Goal: Use online tool/utility: Use online tool/utility

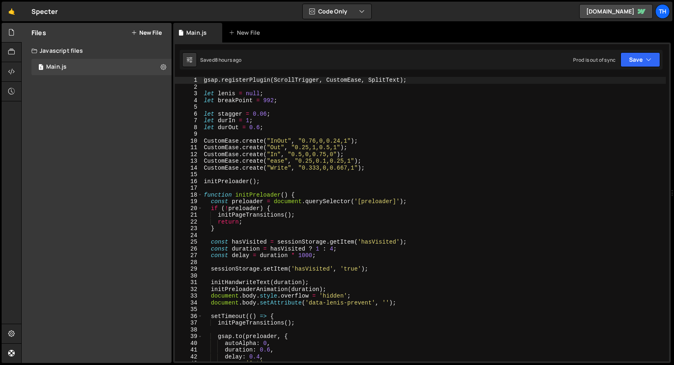
type textarea "CustomEase.create("Out", "0.25,1,0.5,1");"
click at [287, 147] on div "gsap . registerPlugin ( ScrollTrigger , CustomEase , SplitText ) ; let [PERSON_…" at bounding box center [434, 226] width 464 height 298
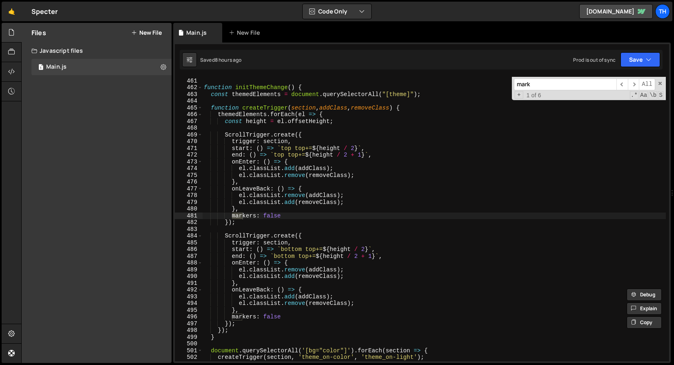
scroll to position [3108, 0]
type input "markers"
click at [633, 86] on span "​" at bounding box center [633, 84] width 11 height 12
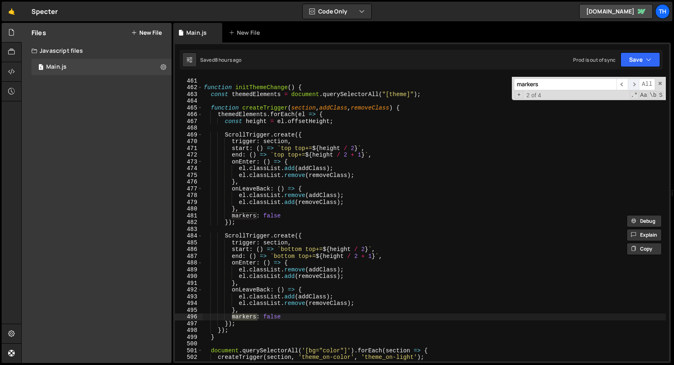
click at [633, 86] on span "​" at bounding box center [633, 84] width 11 height 12
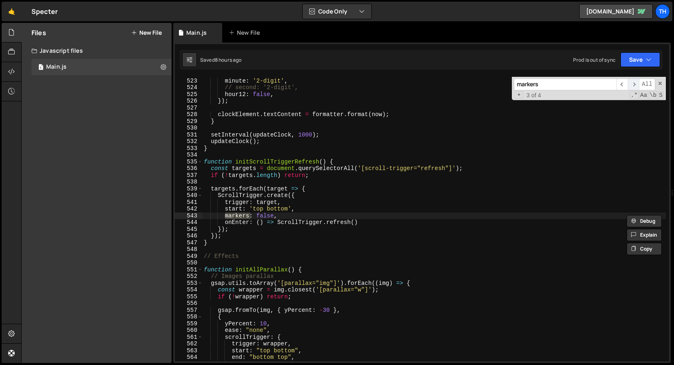
click at [633, 86] on span "​" at bounding box center [633, 84] width 11 height 12
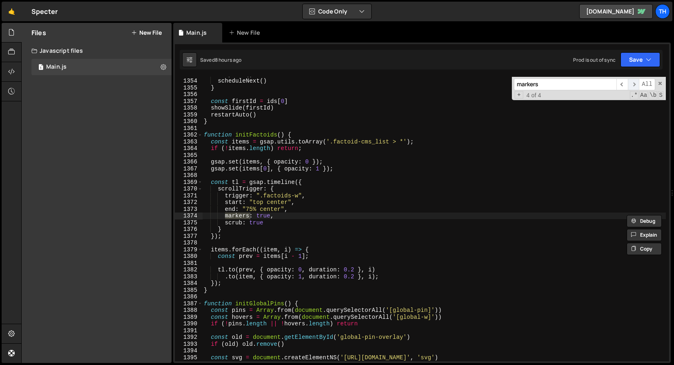
click at [633, 86] on span "​" at bounding box center [633, 84] width 11 height 12
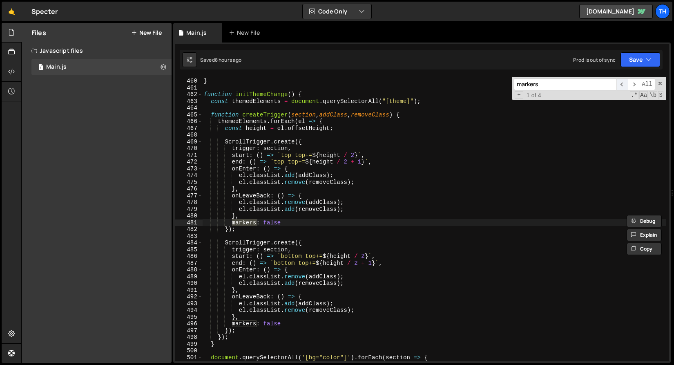
click at [618, 87] on span "​" at bounding box center [622, 84] width 11 height 12
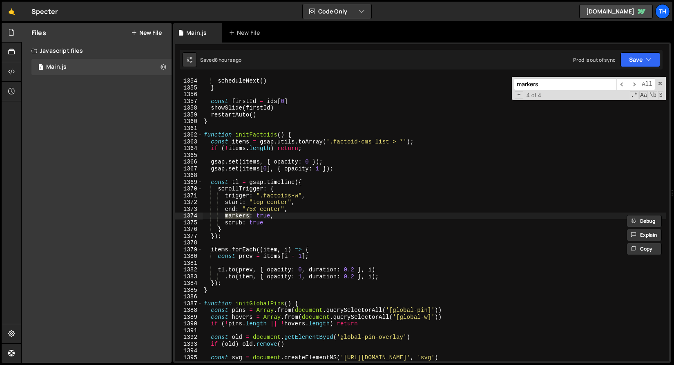
scroll to position [9131, 0]
type textarea "markers: true,"
drag, startPoint x: 282, startPoint y: 216, endPoint x: 136, endPoint y: 216, distance: 145.5
click at [136, 216] on div "Files New File Javascript files 1 Main.js 0 CSS files Copy share link Edit File…" at bounding box center [347, 193] width 653 height 340
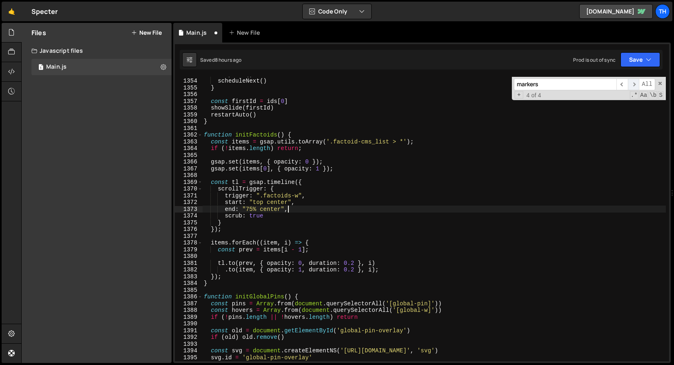
click at [639, 84] on span "​" at bounding box center [633, 84] width 11 height 12
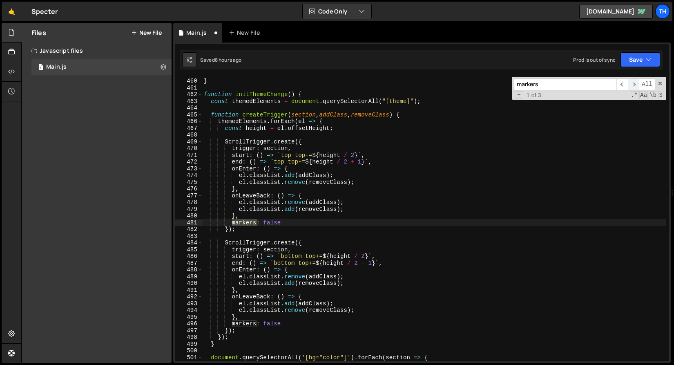
scroll to position [3101, 0]
type textarea "markers: false"
drag, startPoint x: 290, startPoint y: 225, endPoint x: 186, endPoint y: 225, distance: 103.4
click at [186, 225] on div "markers: false 459 460 461 462 463 464 465 466 467 468 469 470 471 472 473 474 …" at bounding box center [422, 219] width 495 height 284
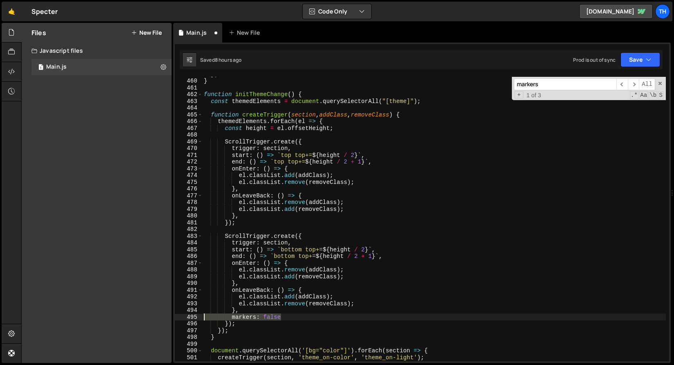
drag, startPoint x: 309, startPoint y: 318, endPoint x: 129, endPoint y: 318, distance: 180.3
click at [129, 318] on div "Files New File Javascript files 1 Main.js 0 CSS files Copy share link Edit File…" at bounding box center [347, 193] width 653 height 340
type textarea "markers: false"
type textarea "},"
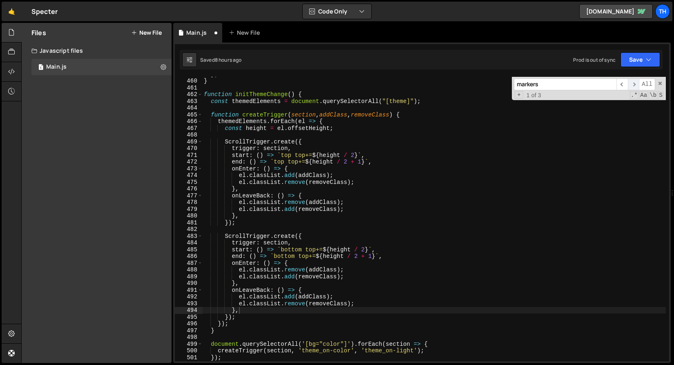
click at [635, 80] on span "​" at bounding box center [633, 84] width 11 height 12
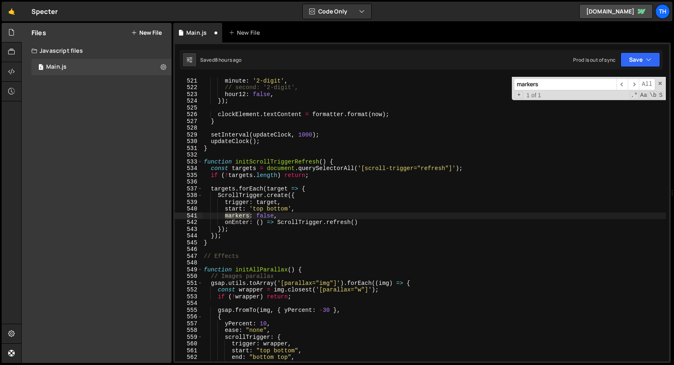
click at [623, 94] on div "+ 1 of 1 .* Aa \b S" at bounding box center [589, 95] width 150 height 7
click at [623, 90] on div "markers ​ ​ All Replace All + 1 of 1 .* Aa \b S" at bounding box center [589, 88] width 154 height 23
type input "marker"
click at [437, 219] on div "hour : '2-digit' , minute : '2-digit' , // second: '2-digit', hour12 : false , …" at bounding box center [434, 220] width 464 height 298
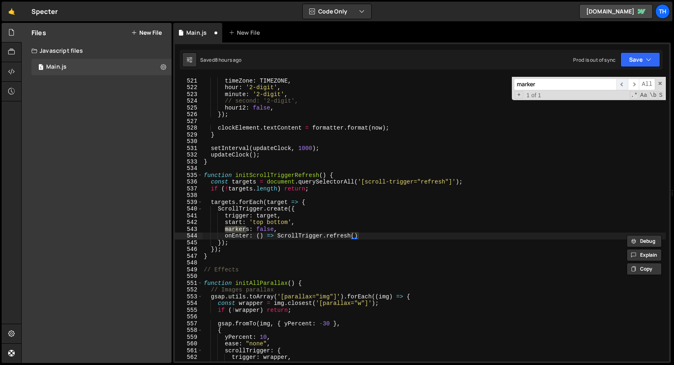
click at [626, 83] on span "​" at bounding box center [622, 84] width 11 height 12
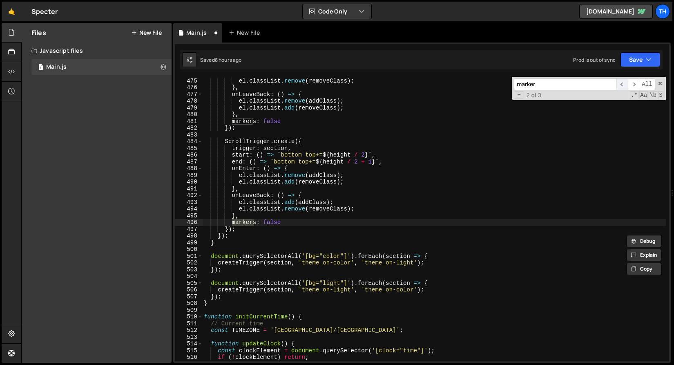
click at [626, 83] on span "​" at bounding box center [622, 84] width 11 height 12
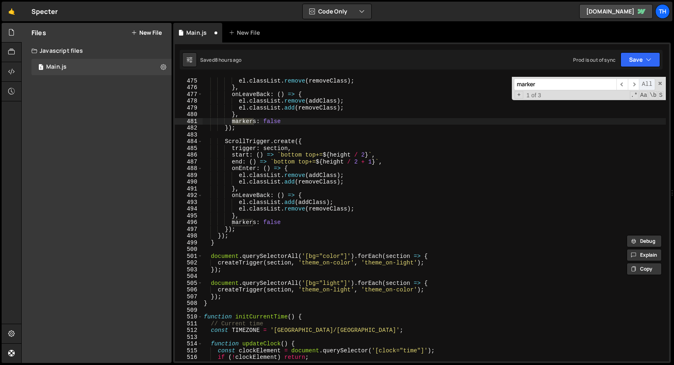
click at [647, 81] on span "All" at bounding box center [647, 84] width 16 height 12
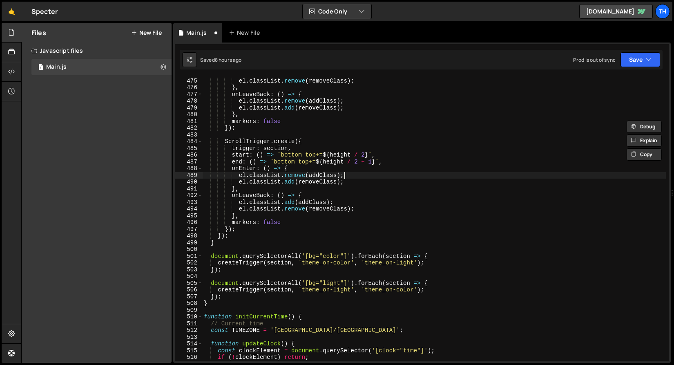
click at [412, 173] on div "el . classList . add ( addClass ) ; el . classList . remove ( removeClass ) ; }…" at bounding box center [434, 220] width 464 height 298
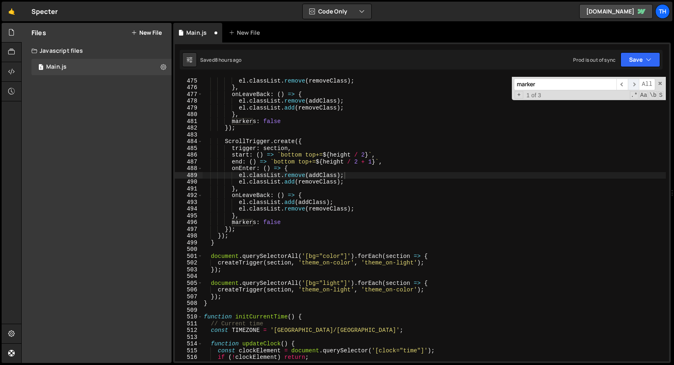
click at [636, 85] on span "​" at bounding box center [633, 84] width 11 height 12
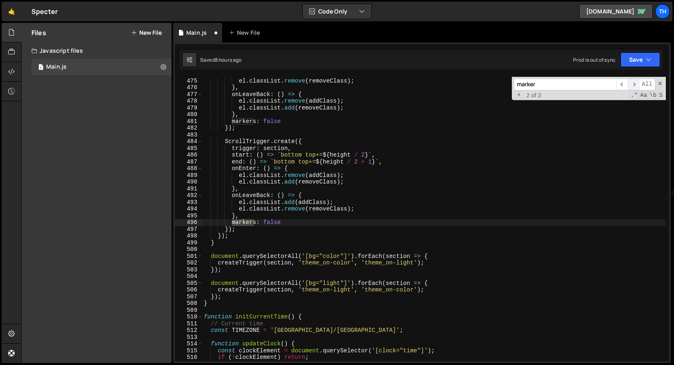
click at [636, 85] on span "​" at bounding box center [633, 84] width 11 height 12
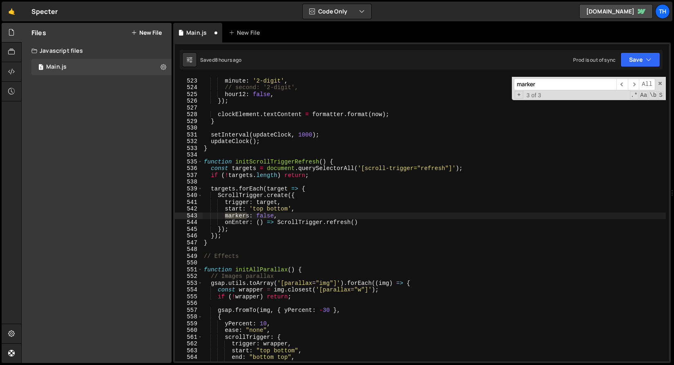
type textarea "markers: false,"
drag, startPoint x: 311, startPoint y: 214, endPoint x: 157, endPoint y: 217, distance: 153.7
click at [157, 217] on div "Files New File Javascript files 1 Main.js 0 CSS files Copy share link Edit File…" at bounding box center [347, 193] width 653 height 340
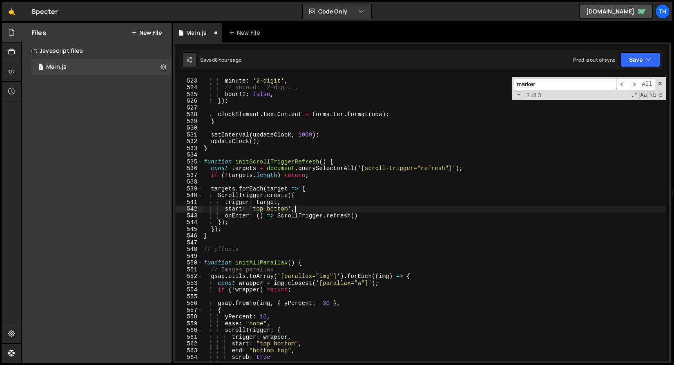
click at [386, 236] on div "hour : '2-digit' , minute : '2-digit' , // second: '2-digit', hour12 : false , …" at bounding box center [434, 220] width 464 height 298
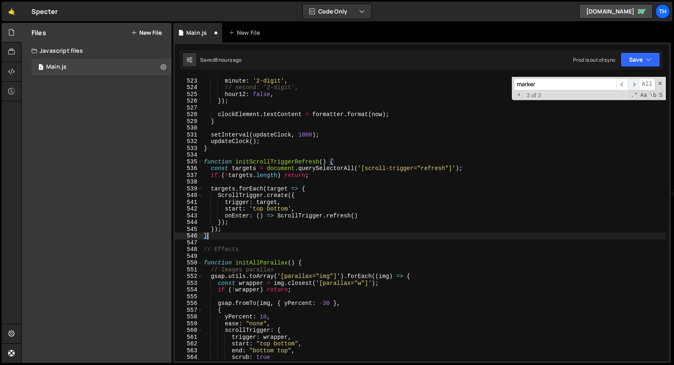
click at [634, 84] on span "​" at bounding box center [633, 84] width 11 height 12
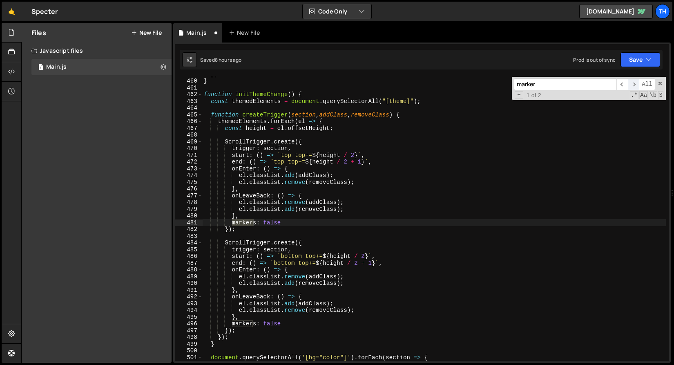
scroll to position [3101, 0]
click at [658, 85] on span at bounding box center [661, 84] width 6 height 6
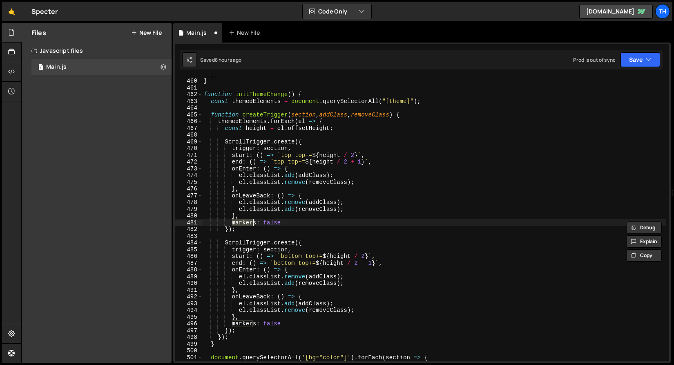
click at [306, 156] on div "}) } function initThemeChange ( ) { const themedElements = document . querySele…" at bounding box center [434, 220] width 464 height 298
type textarea "start: () => `top top+=${height / 2}`,"
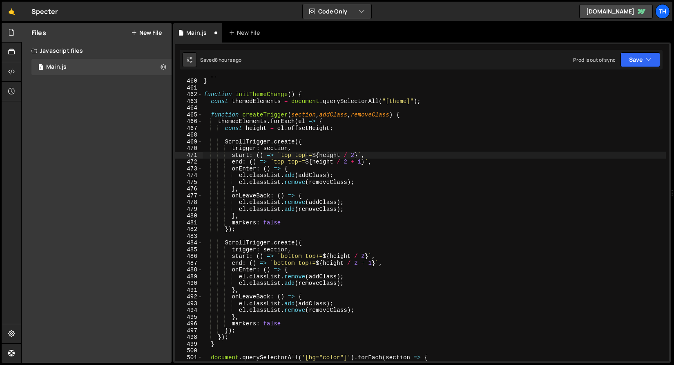
click at [621, 67] on div "Upgrade to Edit Save Save to Staging S Saved 8 hours ago Save to Production S S…" at bounding box center [641, 59] width 40 height 15
click at [626, 65] on button "Save" at bounding box center [641, 59] width 40 height 15
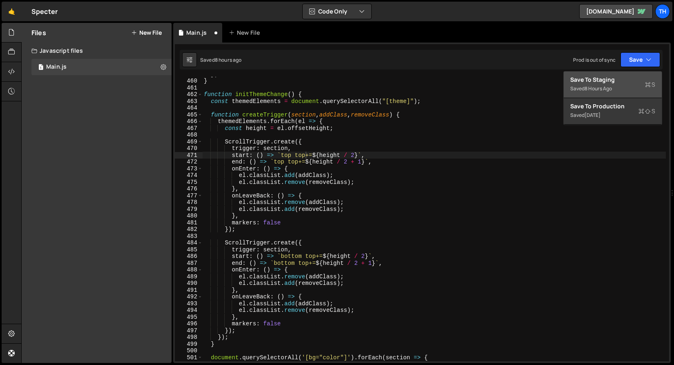
click at [603, 90] on div "8 hours ago" at bounding box center [598, 88] width 27 height 7
